Goal: Transaction & Acquisition: Purchase product/service

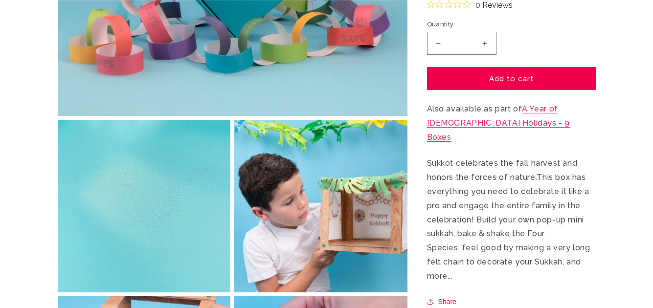
scroll to position [314, 0]
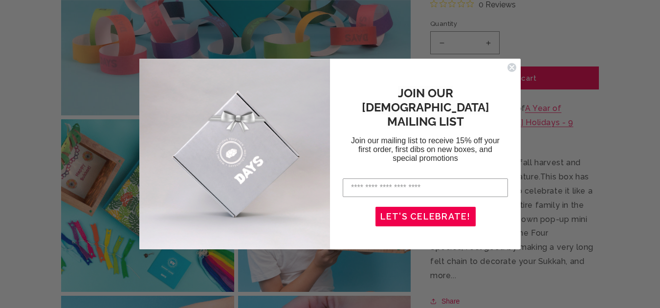
click at [509, 67] on circle "Close dialog" at bounding box center [511, 67] width 9 height 9
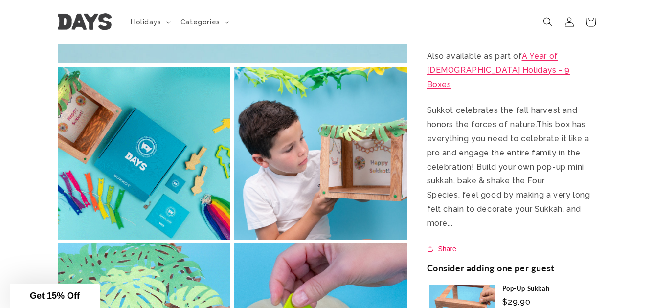
scroll to position [368, 0]
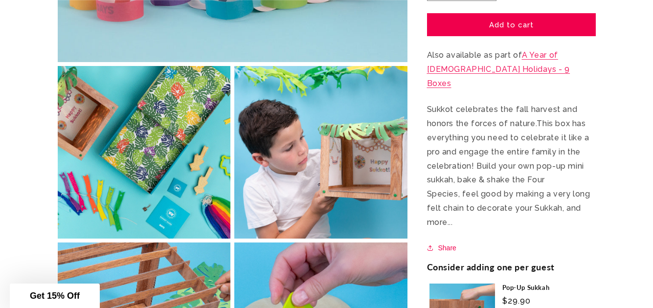
click at [476, 83] on link "A Year of Jewish Holidays - 9 Boxes" at bounding box center [498, 69] width 143 height 38
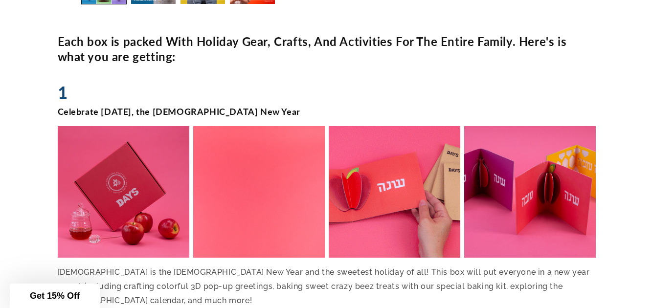
scroll to position [592, 0]
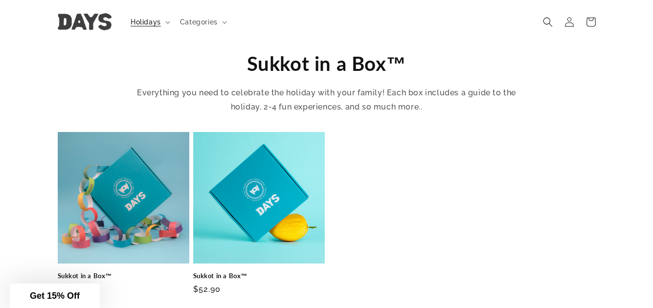
scroll to position [321, 0]
click at [224, 272] on link "Sukkot in a Box™" at bounding box center [258, 276] width 131 height 8
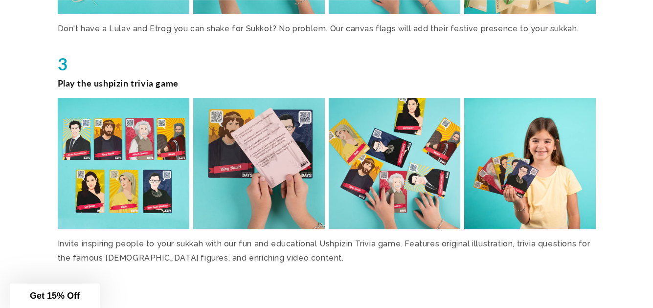
scroll to position [1431, 0]
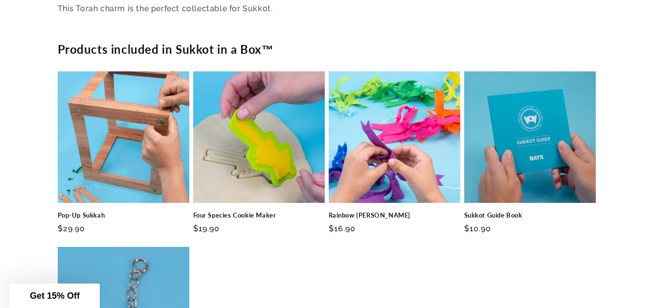
scroll to position [1964, 0]
